Goal: Entertainment & Leisure: Consume media (video, audio)

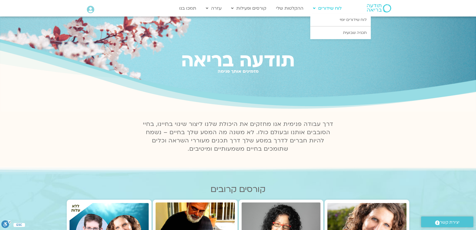
click at [325, 9] on link "לוח שידורים" at bounding box center [327, 8] width 34 height 10
click at [327, 21] on link "לוח שידורים יומי" at bounding box center [340, 19] width 60 height 13
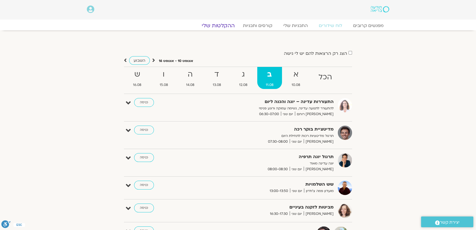
click at [217, 26] on link "ההקלטות שלי" at bounding box center [218, 25] width 46 height 7
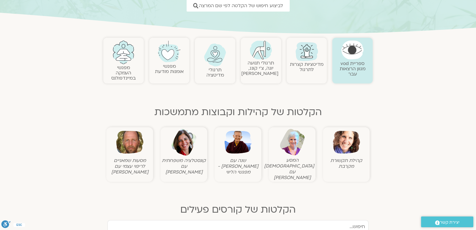
scroll to position [100, 0]
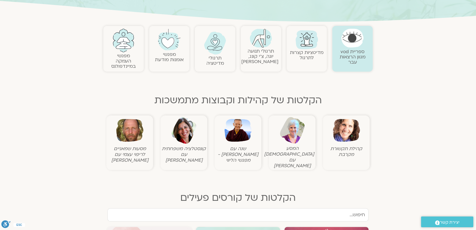
click at [344, 133] on img at bounding box center [346, 130] width 27 height 27
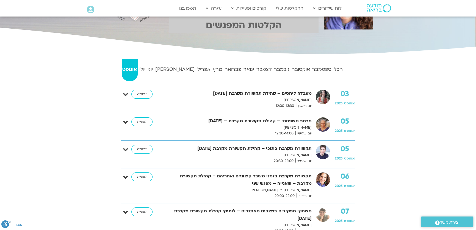
scroll to position [100, 0]
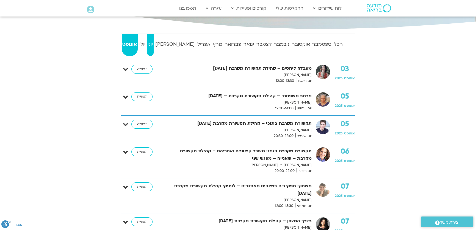
click at [154, 47] on strong "יוני" at bounding box center [150, 44] width 7 height 8
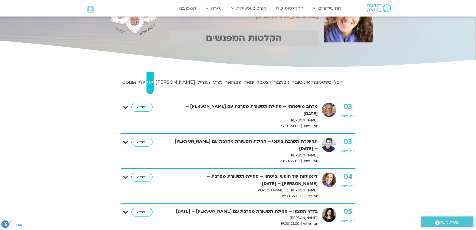
scroll to position [50, 0]
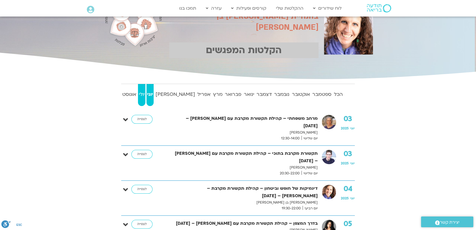
click at [144, 97] on strong "יולי" at bounding box center [141, 94] width 7 height 8
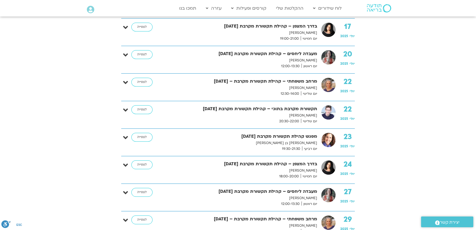
scroll to position [500, 0]
